Goal: Find contact information

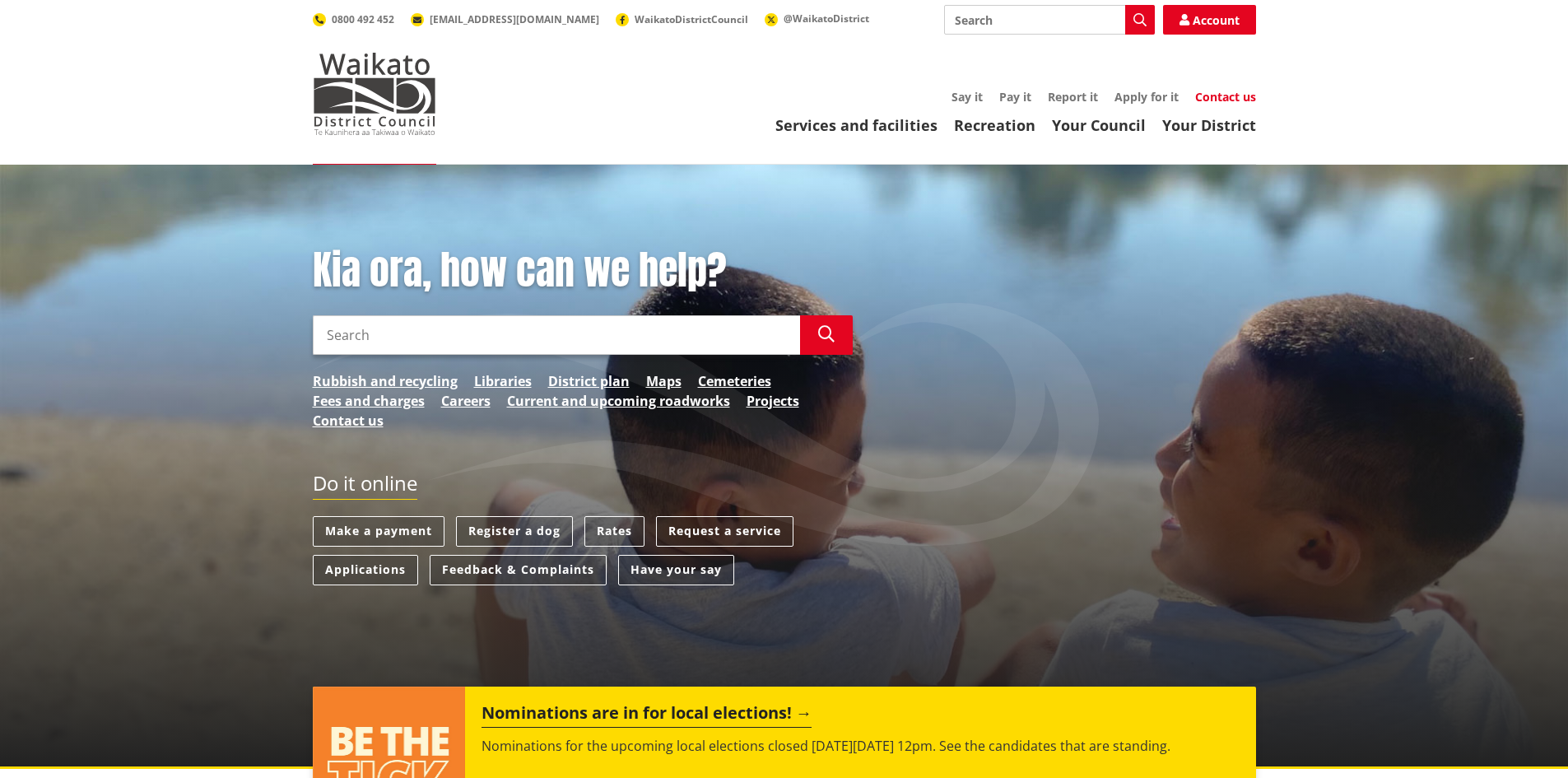
click at [1236, 97] on link "Contact us" at bounding box center [1225, 96] width 61 height 16
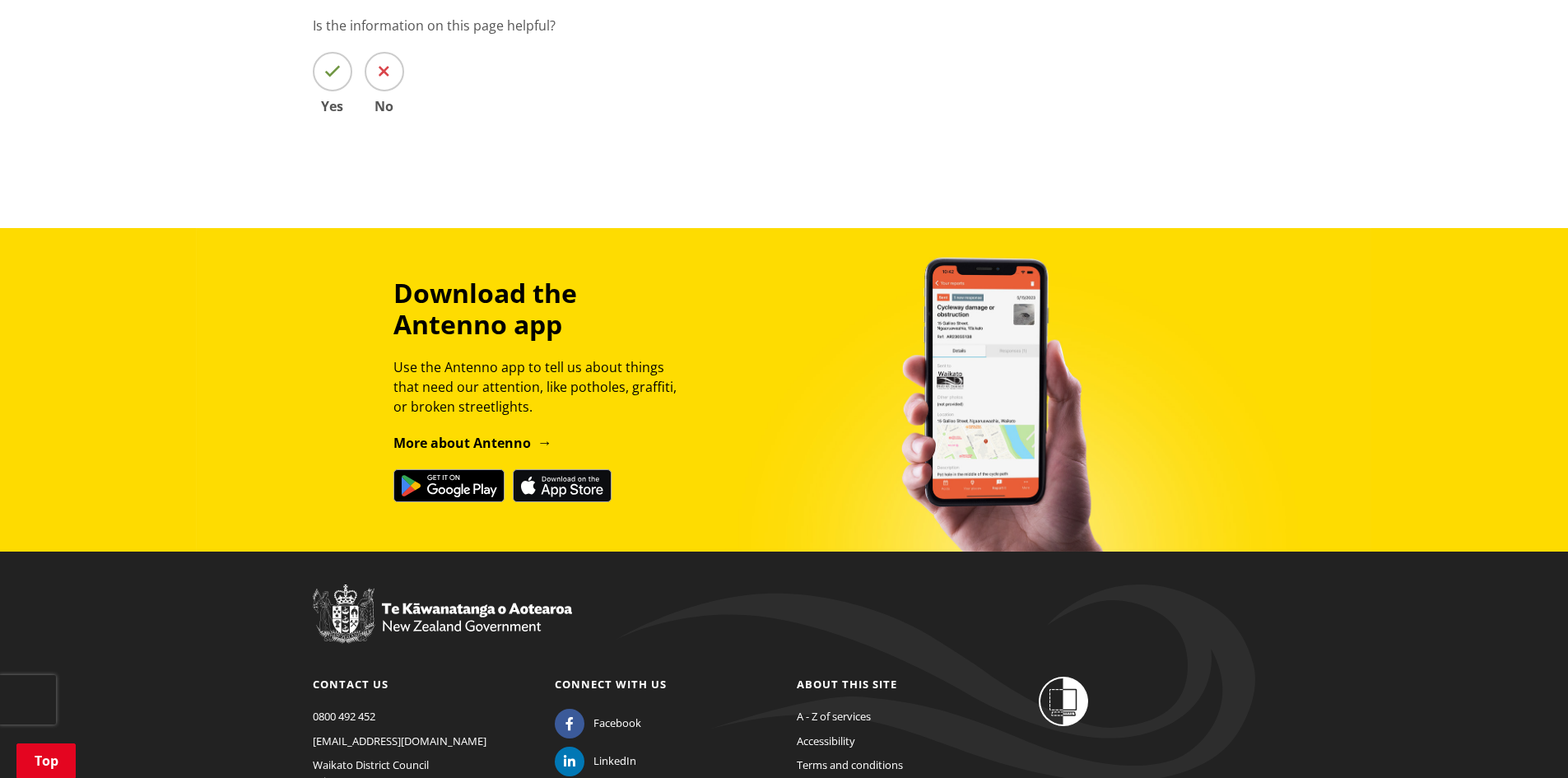
scroll to position [1340, 0]
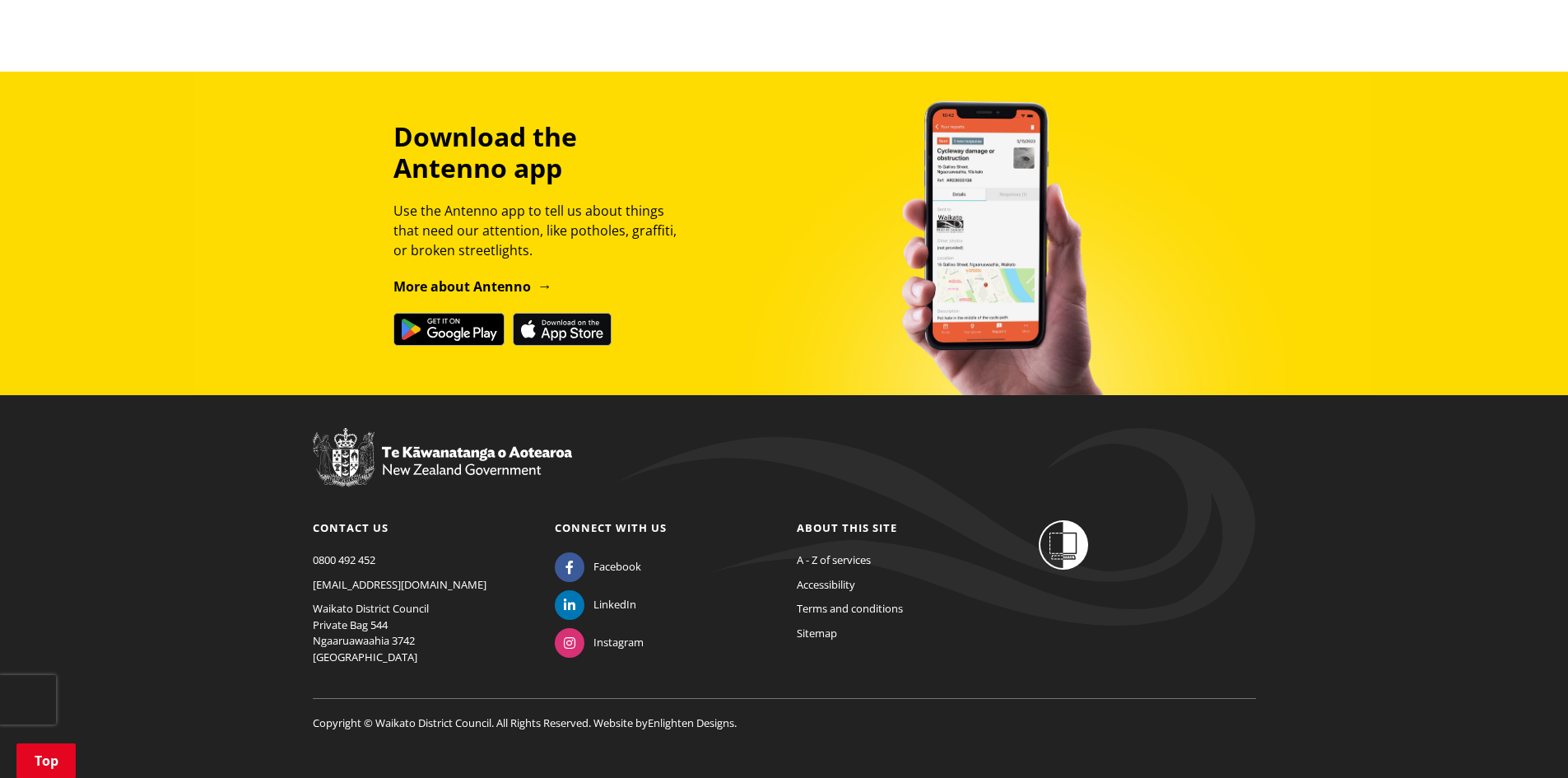
click at [145, 524] on footer "Contact us 0800 492 452 info@waidc.govt.nz Waikato District Council Private Bag…" at bounding box center [784, 596] width 1568 height 403
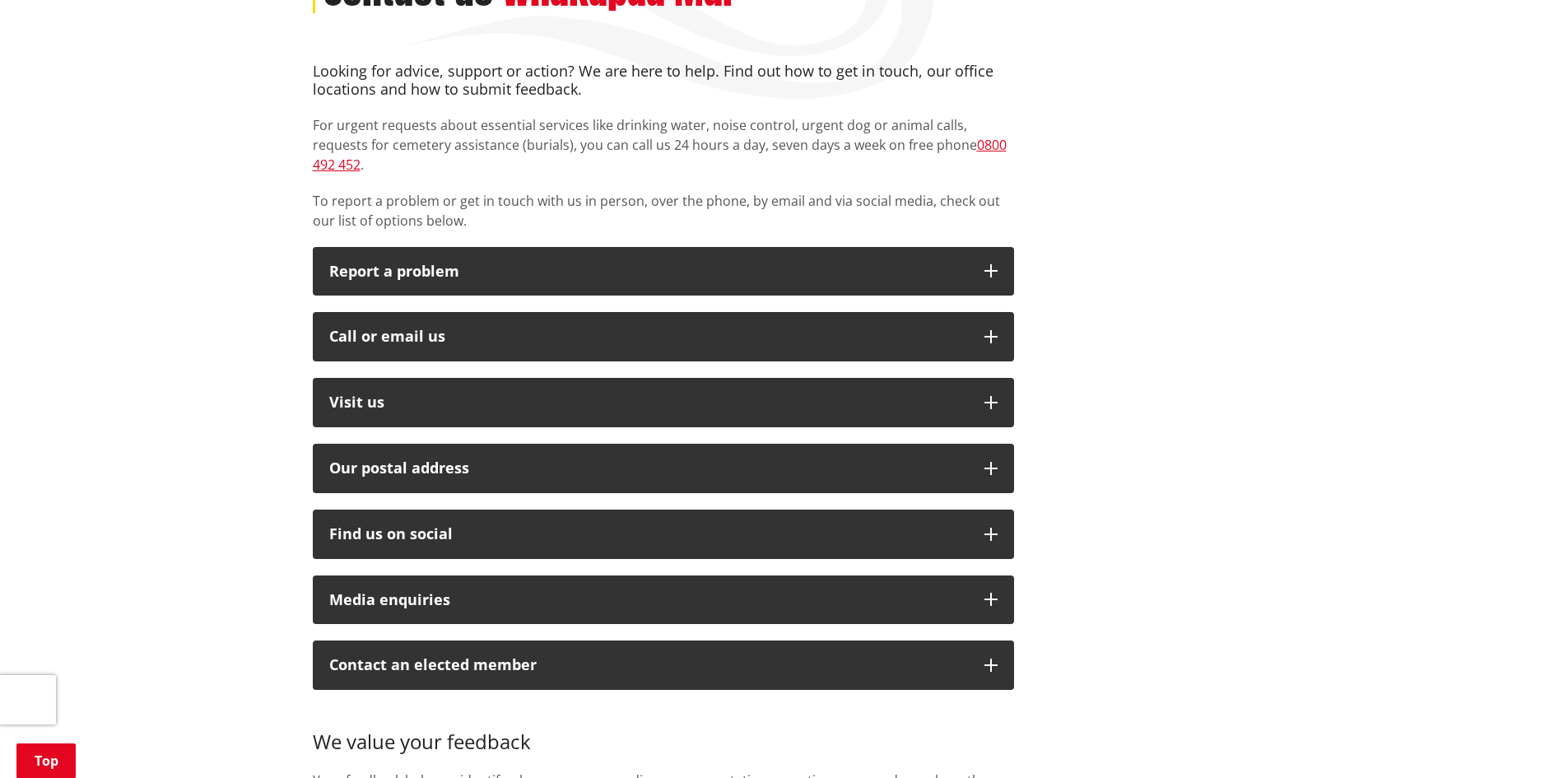
scroll to position [0, 0]
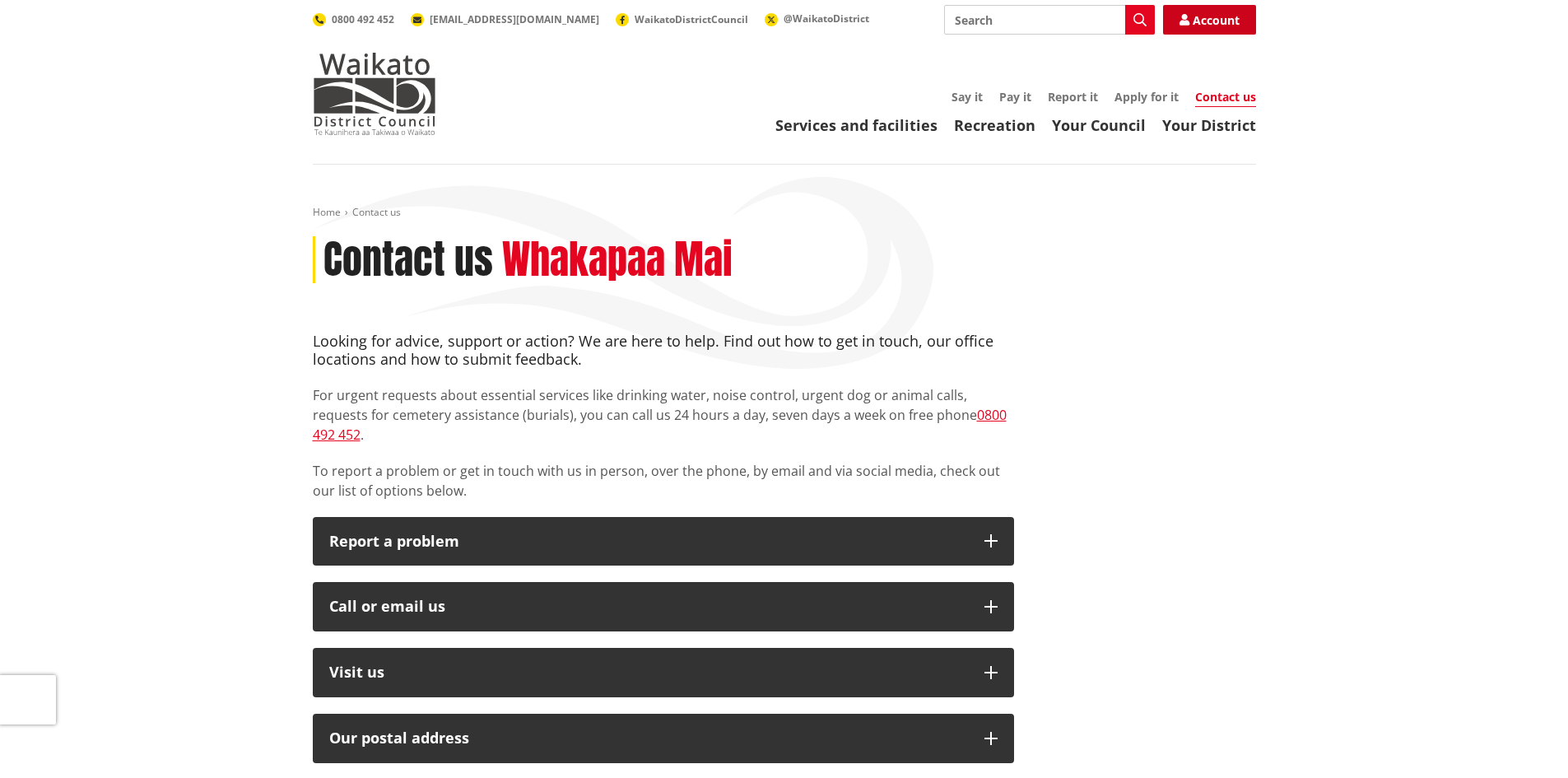
click at [1214, 22] on link "Account" at bounding box center [1209, 20] width 93 height 30
